Goal: Navigation & Orientation: Find specific page/section

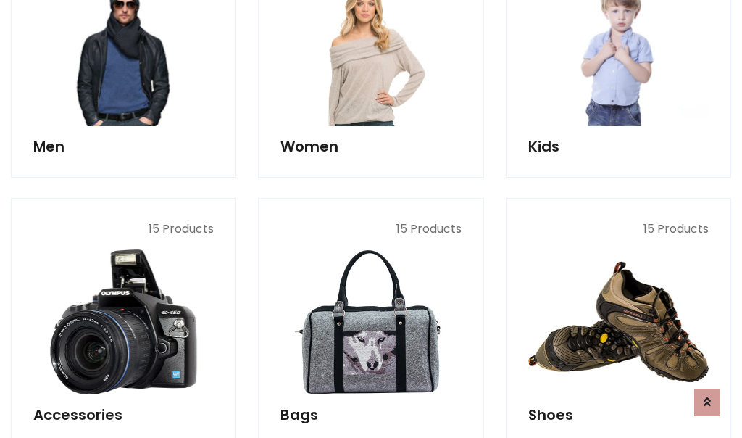
scroll to position [485, 0]
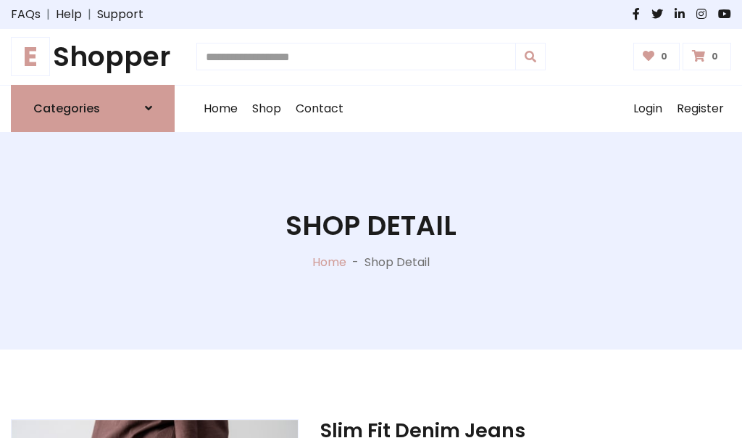
click at [93, 57] on h1 "E Shopper" at bounding box center [93, 57] width 164 height 33
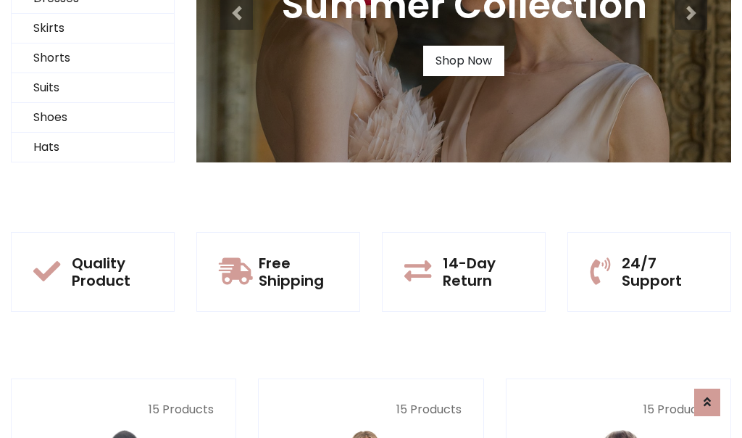
scroll to position [140, 0]
